Goal: Information Seeking & Learning: Find specific page/section

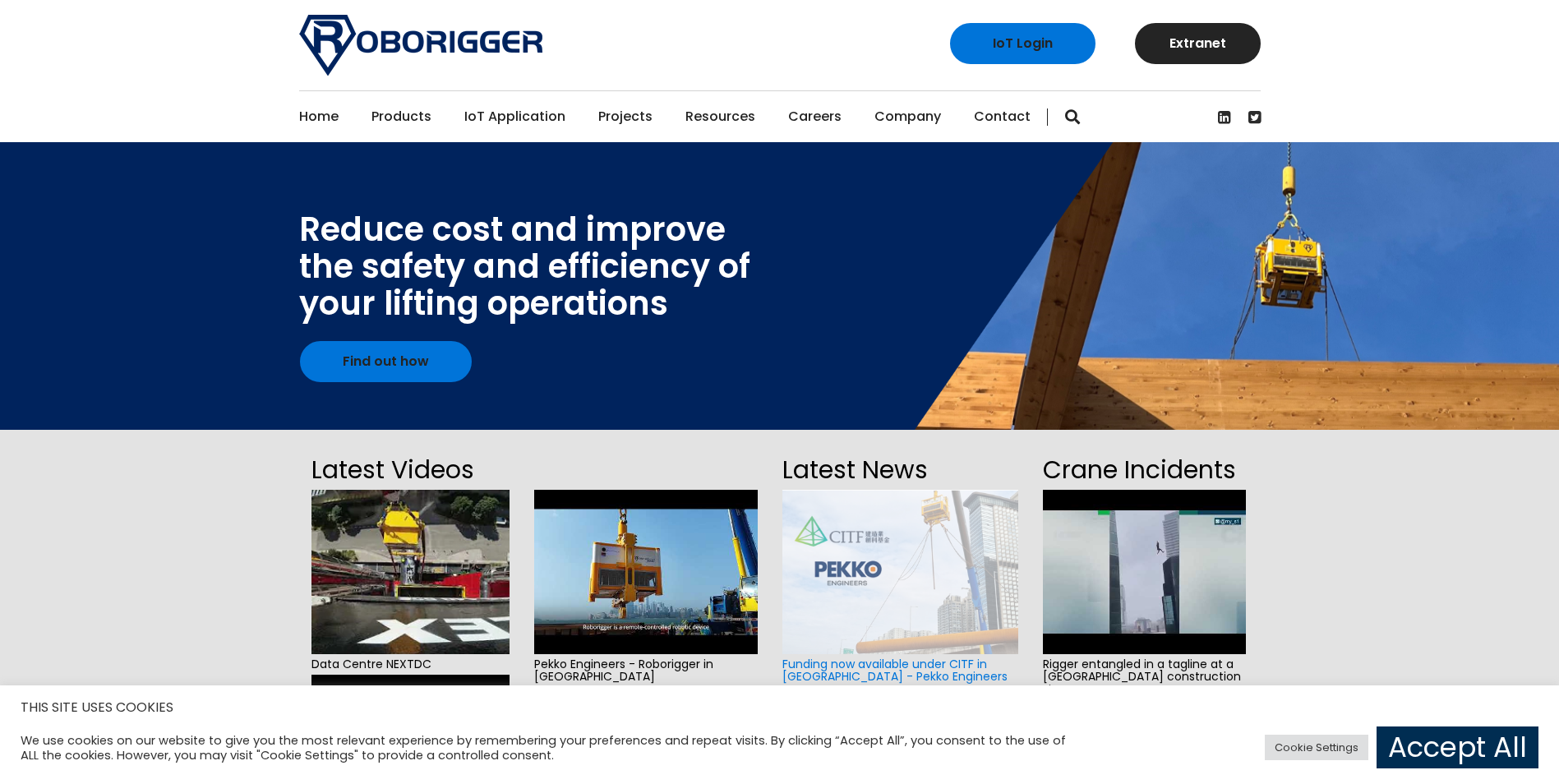
click at [1475, 749] on link "Accept All" at bounding box center [1456, 747] width 162 height 42
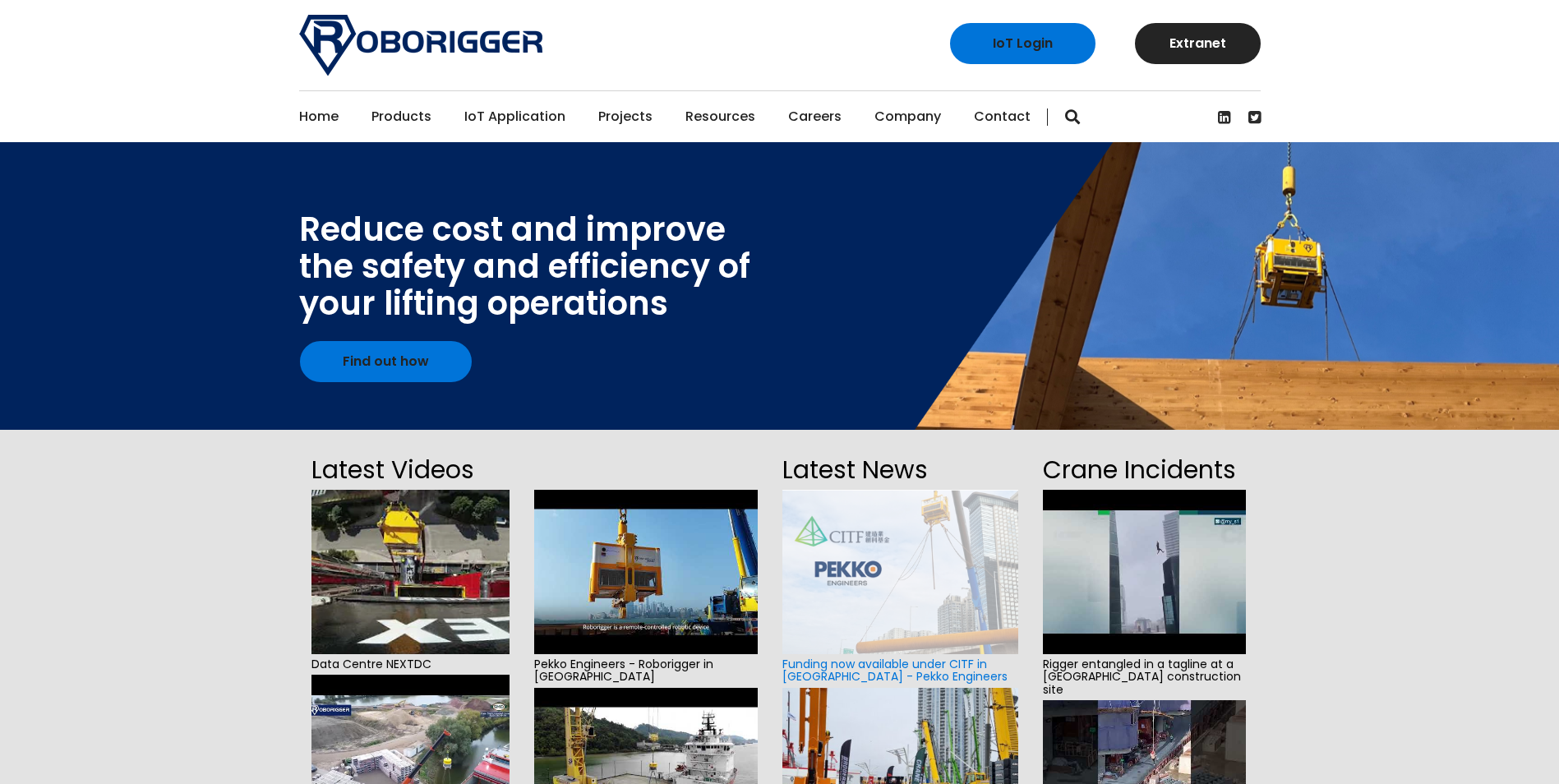
click at [1065, 118] on span "button" at bounding box center [1073, 117] width 15 height 17
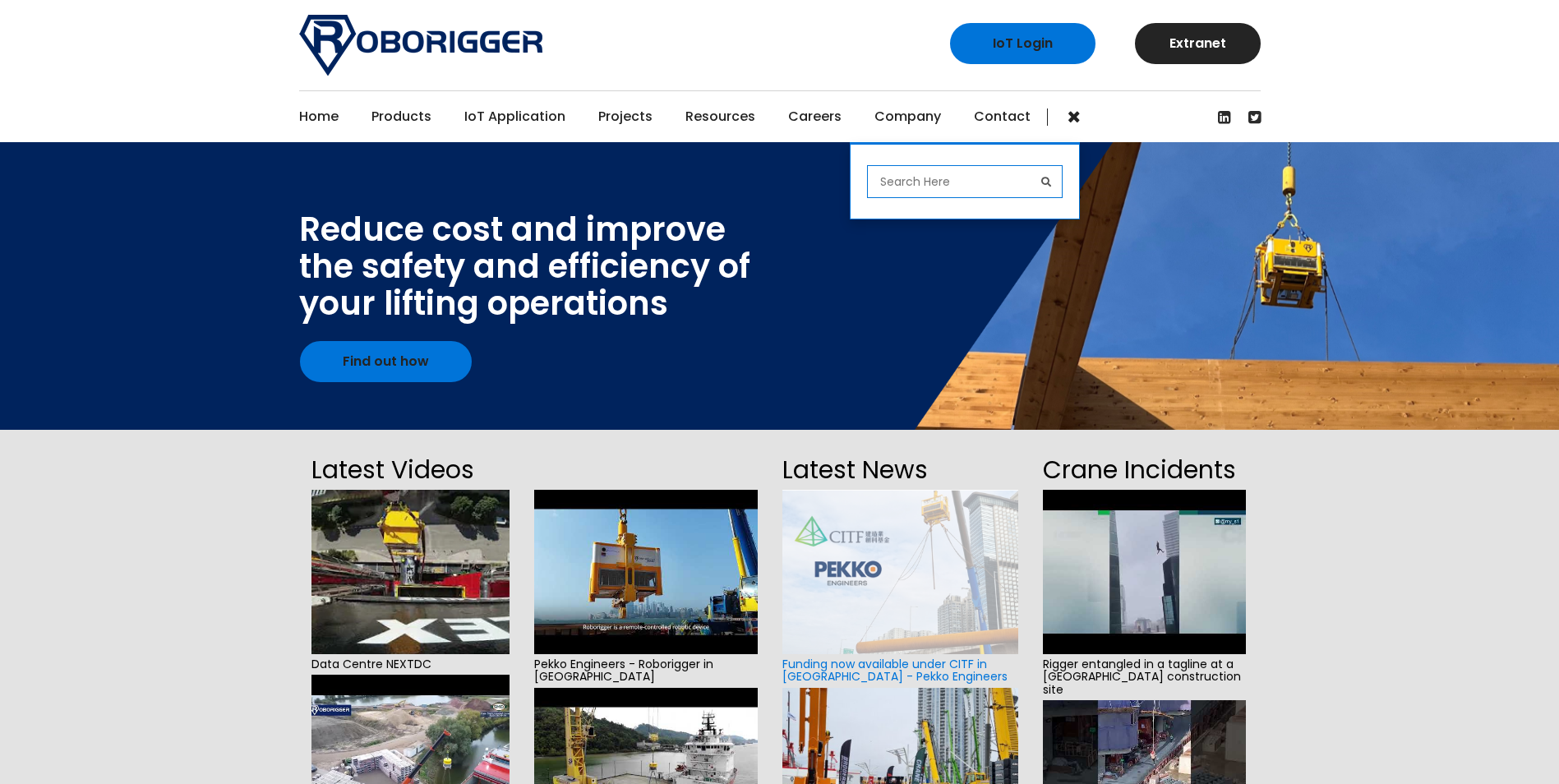
click at [899, 189] on input "search" at bounding box center [963, 181] width 195 height 33
type input "ppt"
click at [1030, 165] on button "submit" at bounding box center [1046, 181] width 33 height 33
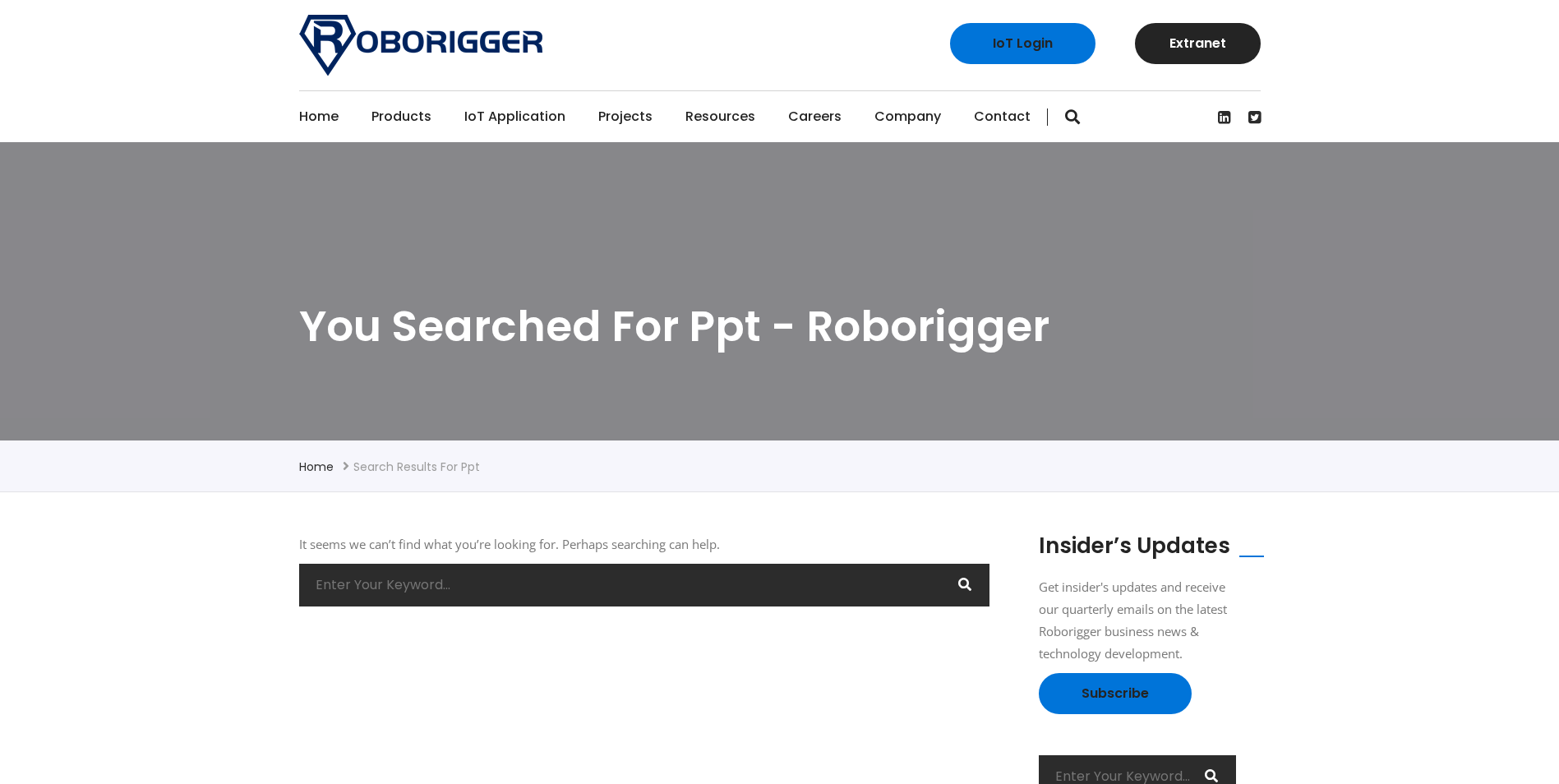
click at [507, 55] on img at bounding box center [420, 45] width 244 height 61
